Goal: Task Accomplishment & Management: Complete application form

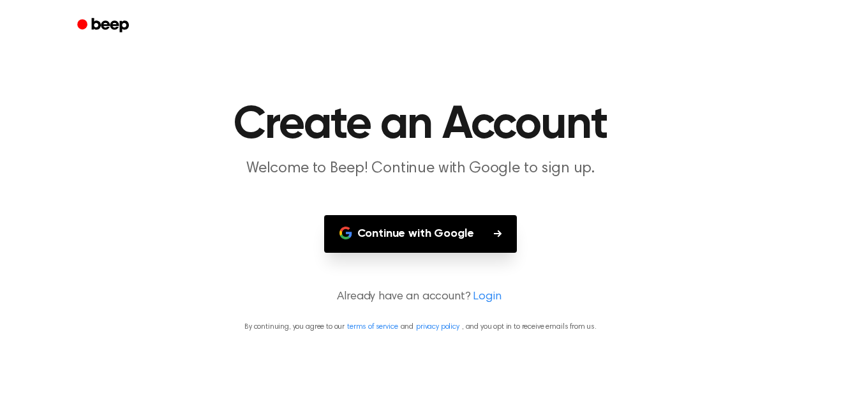
click at [480, 250] on button "Continue with Google" at bounding box center [420, 234] width 193 height 38
click at [484, 301] on link "Login" at bounding box center [487, 296] width 28 height 17
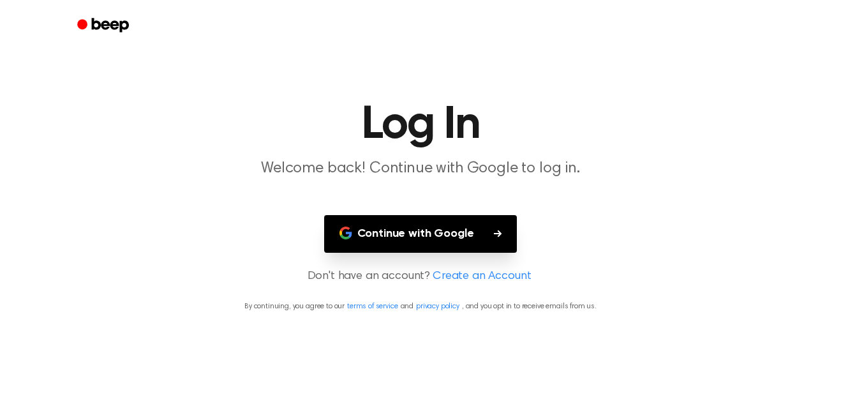
click at [479, 278] on link "Create an Account" at bounding box center [482, 276] width 98 height 17
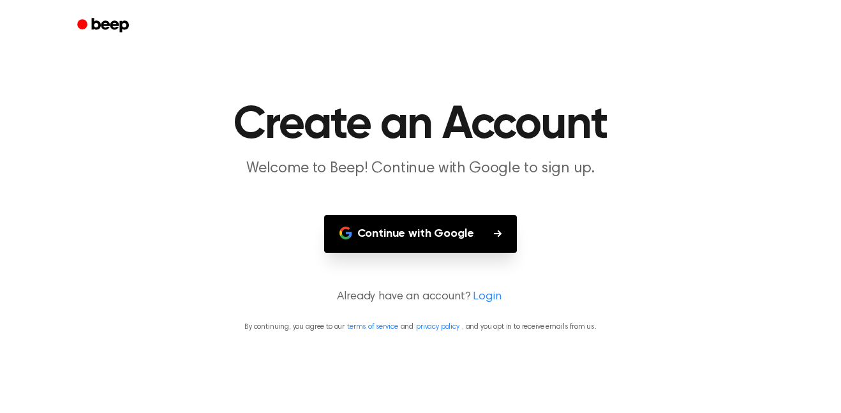
click at [485, 297] on link "Login" at bounding box center [487, 296] width 28 height 17
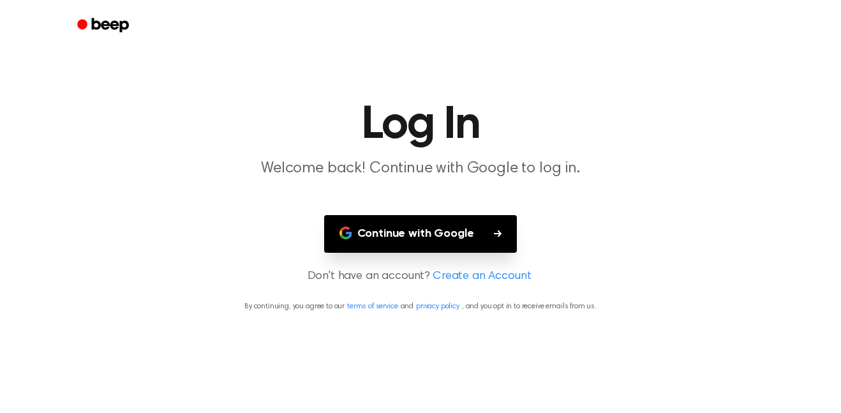
click at [481, 266] on main "Log In Welcome back! Continue with Google to log in. Continue with Google Don't…" at bounding box center [420, 206] width 841 height 413
click at [483, 271] on link "Create an Account" at bounding box center [482, 276] width 98 height 17
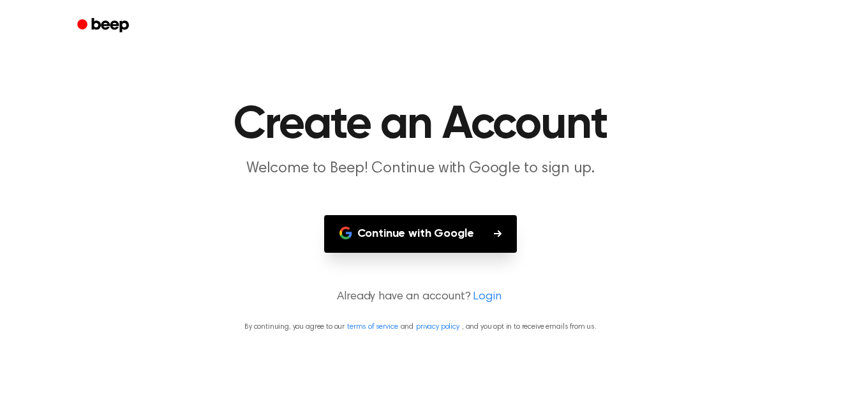
click at [487, 302] on link "Login" at bounding box center [487, 296] width 28 height 17
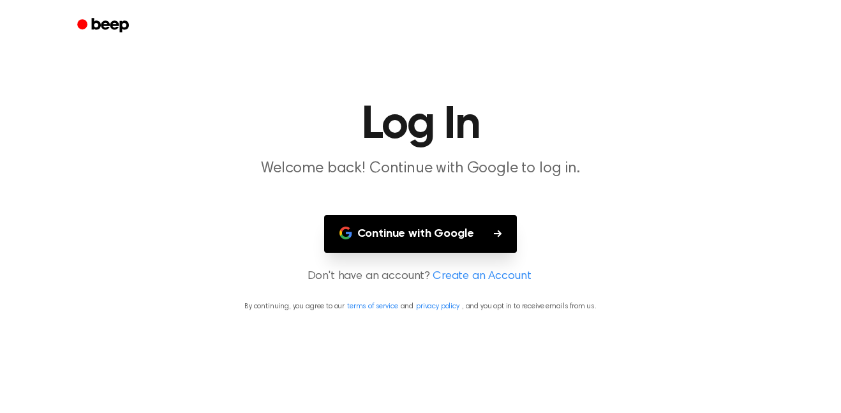
click at [466, 227] on button "Continue with Google" at bounding box center [420, 234] width 193 height 38
click at [450, 237] on button "Continue with Google" at bounding box center [420, 234] width 193 height 38
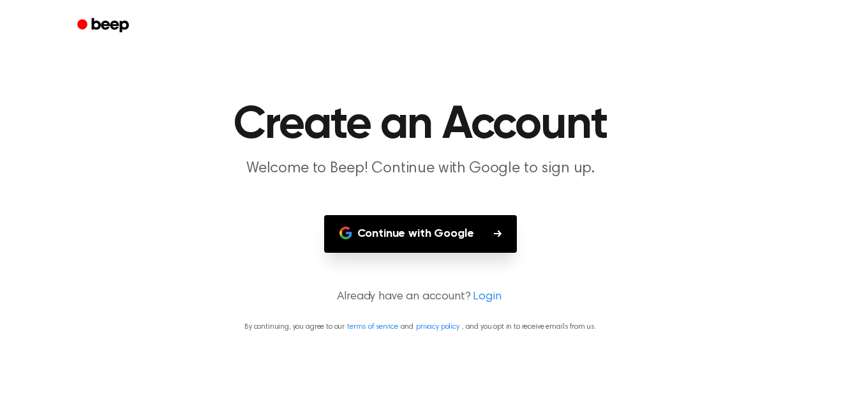
click at [417, 235] on button "Continue with Google" at bounding box center [420, 234] width 193 height 38
